Goal: Contribute content

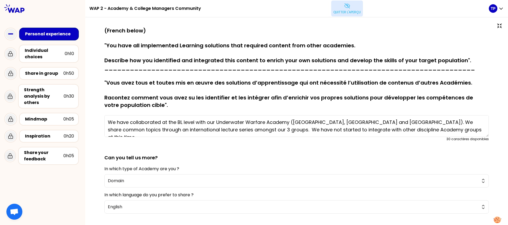
click at [345, 8] on icon at bounding box center [347, 6] width 6 height 6
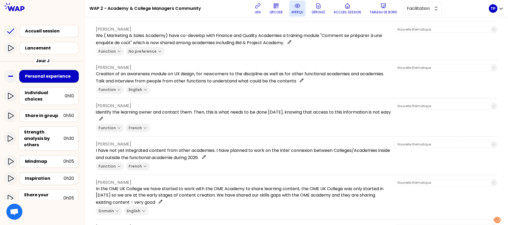
scroll to position [437, 0]
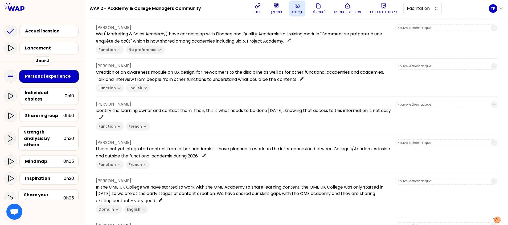
drag, startPoint x: 200, startPoint y: 186, endPoint x: 166, endPoint y: 159, distance: 43.6
click at [166, 159] on p "I have not yet integrated content from other academies. I have planned to work …" at bounding box center [243, 153] width 295 height 14
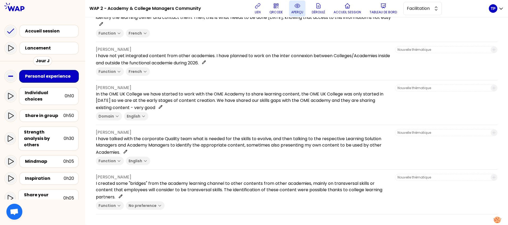
scroll to position [517, 0]
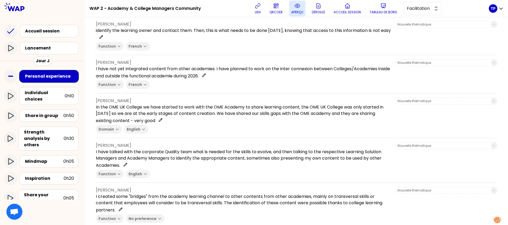
click at [466, 190] on input at bounding box center [443, 191] width 90 height 4
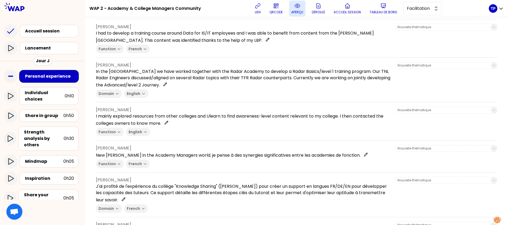
scroll to position [439, 0]
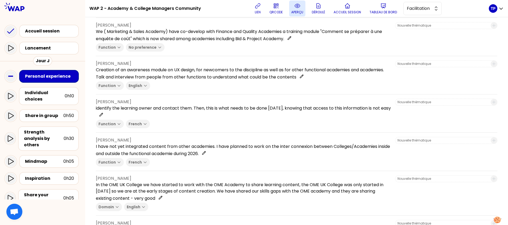
drag, startPoint x: 103, startPoint y: 179, endPoint x: 133, endPoint y: 177, distance: 30.9
click at [133, 177] on p "[PERSON_NAME]" at bounding box center [243, 178] width 295 height 6
